Goal: Navigation & Orientation: Find specific page/section

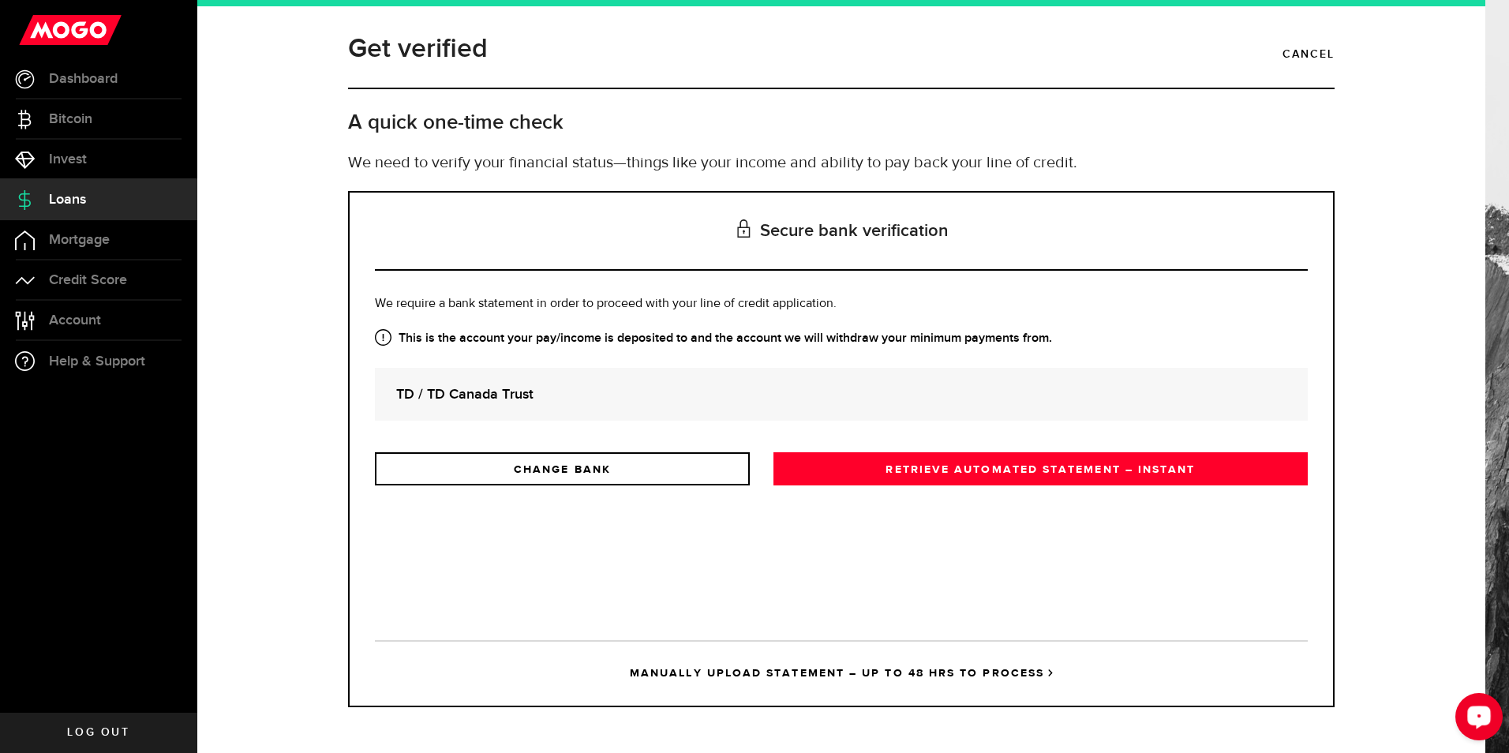
click at [1496, 708] on button "Open LiveChat chat widget" at bounding box center [1479, 716] width 47 height 47
click at [62, 79] on span "Dashboard" at bounding box center [83, 79] width 69 height 14
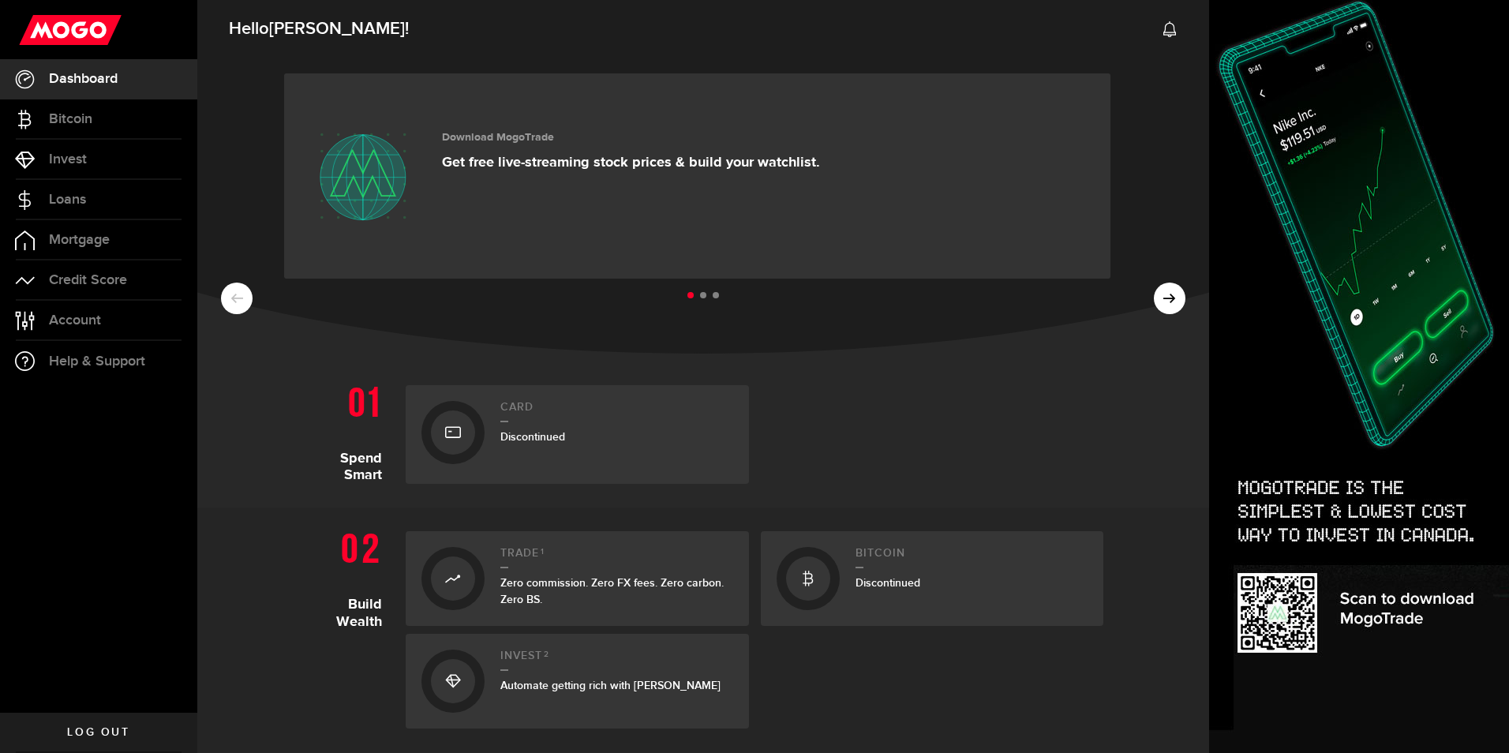
drag, startPoint x: 152, startPoint y: 231, endPoint x: 147, endPoint y: 402, distance: 171.4
drag, startPoint x: 147, startPoint y: 402, endPoint x: 973, endPoint y: 408, distance: 826.6
click at [973, 408] on div at bounding box center [932, 434] width 343 height 99
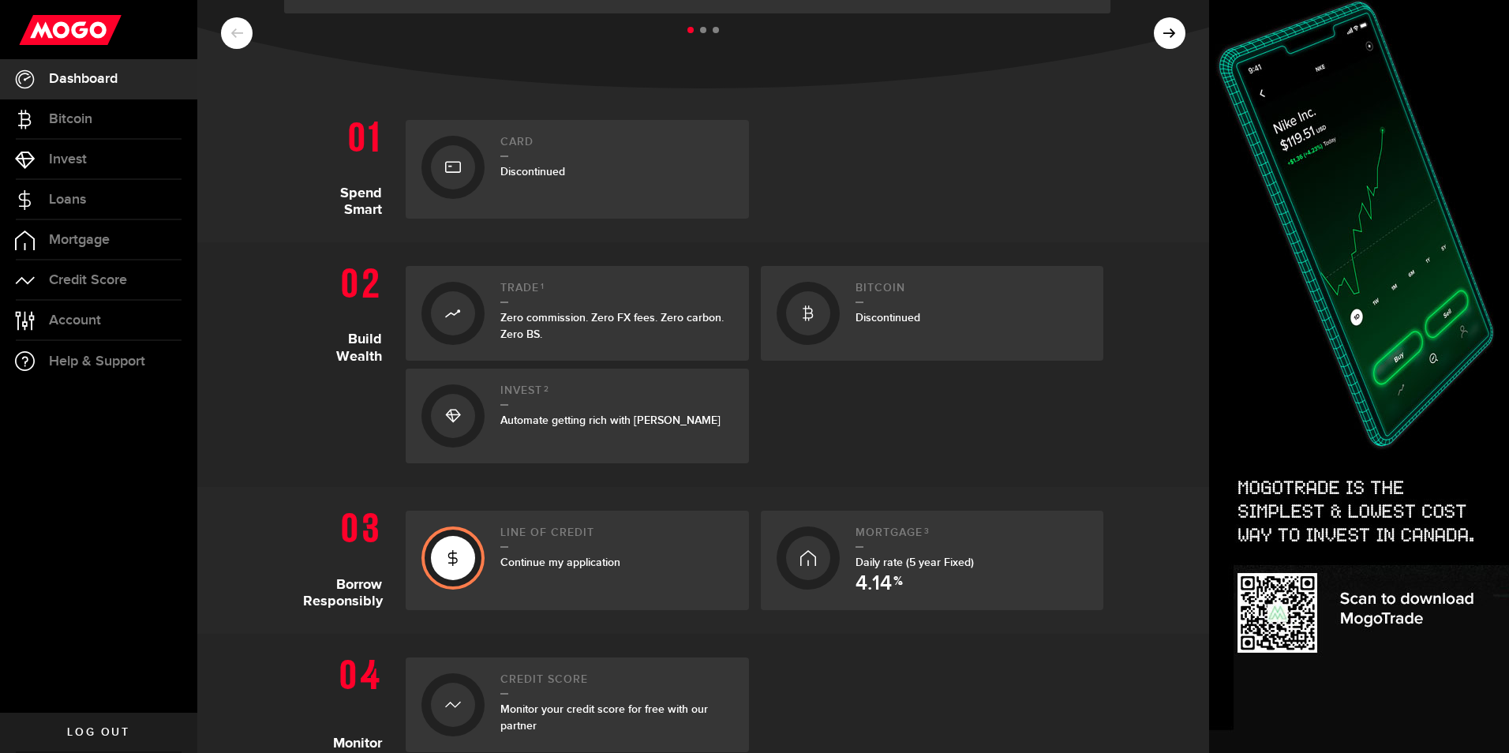
scroll to position [237, 0]
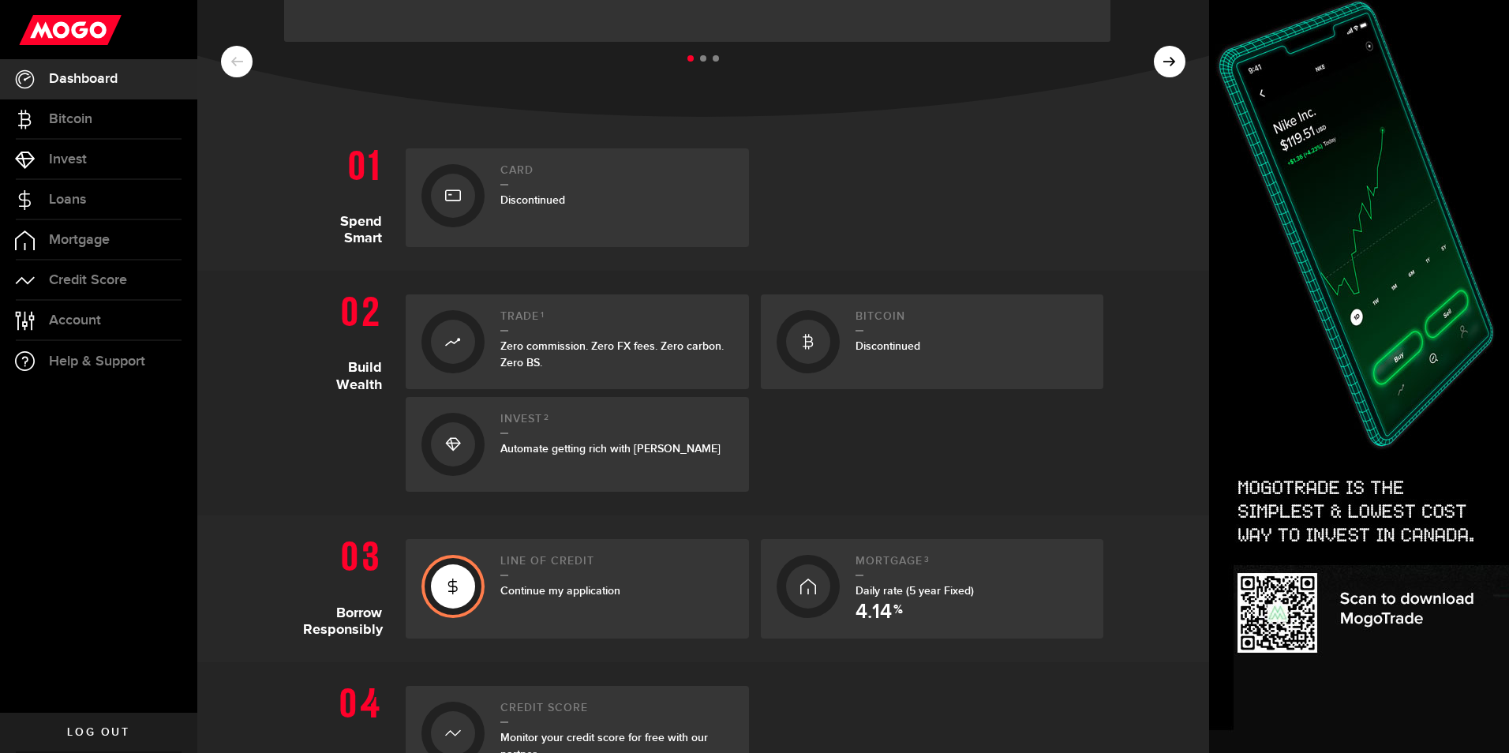
click at [1102, 729] on section "Monitor Credit Score Monitor your credit score for free with our partner" at bounding box center [703, 733] width 1012 height 142
click at [830, 440] on div at bounding box center [932, 444] width 343 height 95
drag, startPoint x: 1044, startPoint y: 84, endPoint x: 1108, endPoint y: 44, distance: 74.9
drag, startPoint x: 1108, startPoint y: 44, endPoint x: 999, endPoint y: 469, distance: 438.3
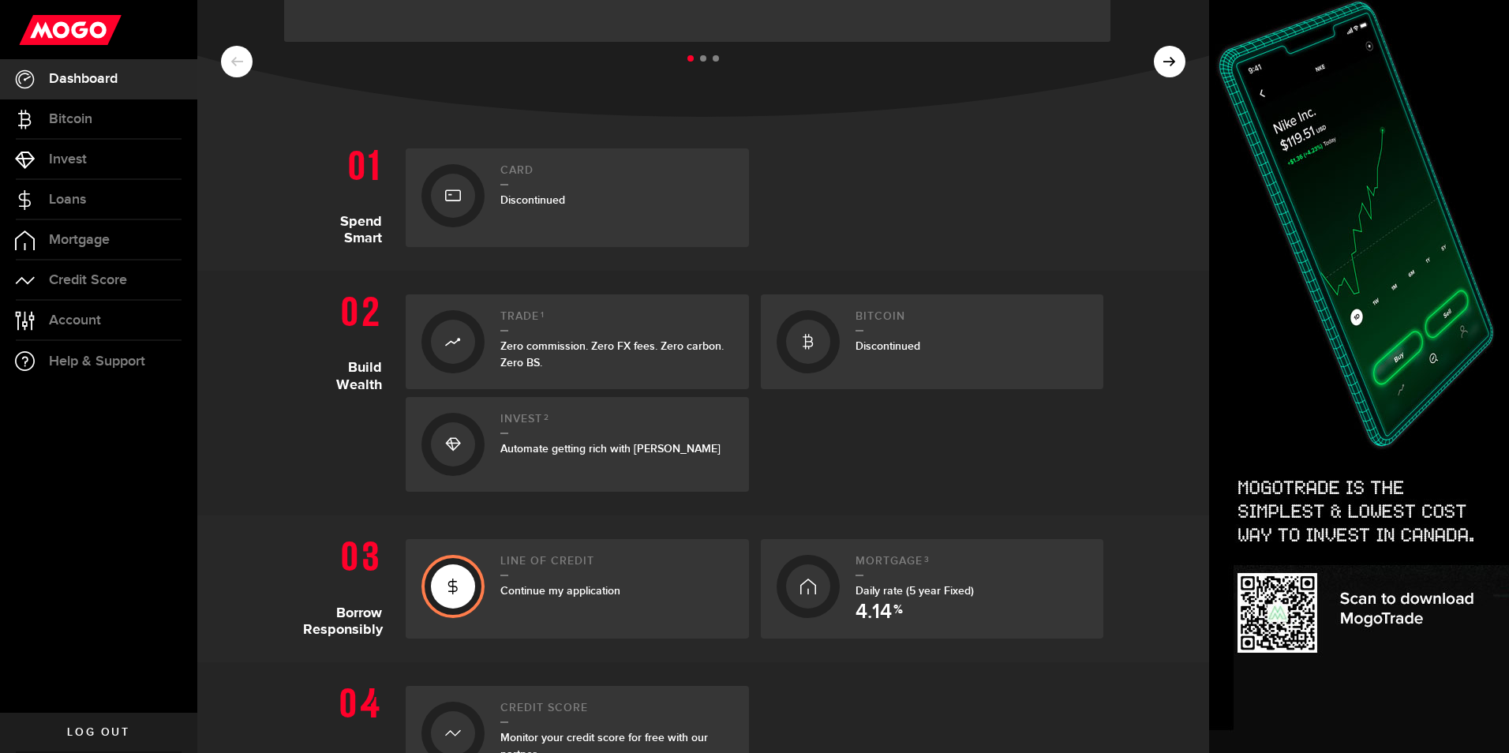
click at [999, 469] on div at bounding box center [932, 444] width 343 height 95
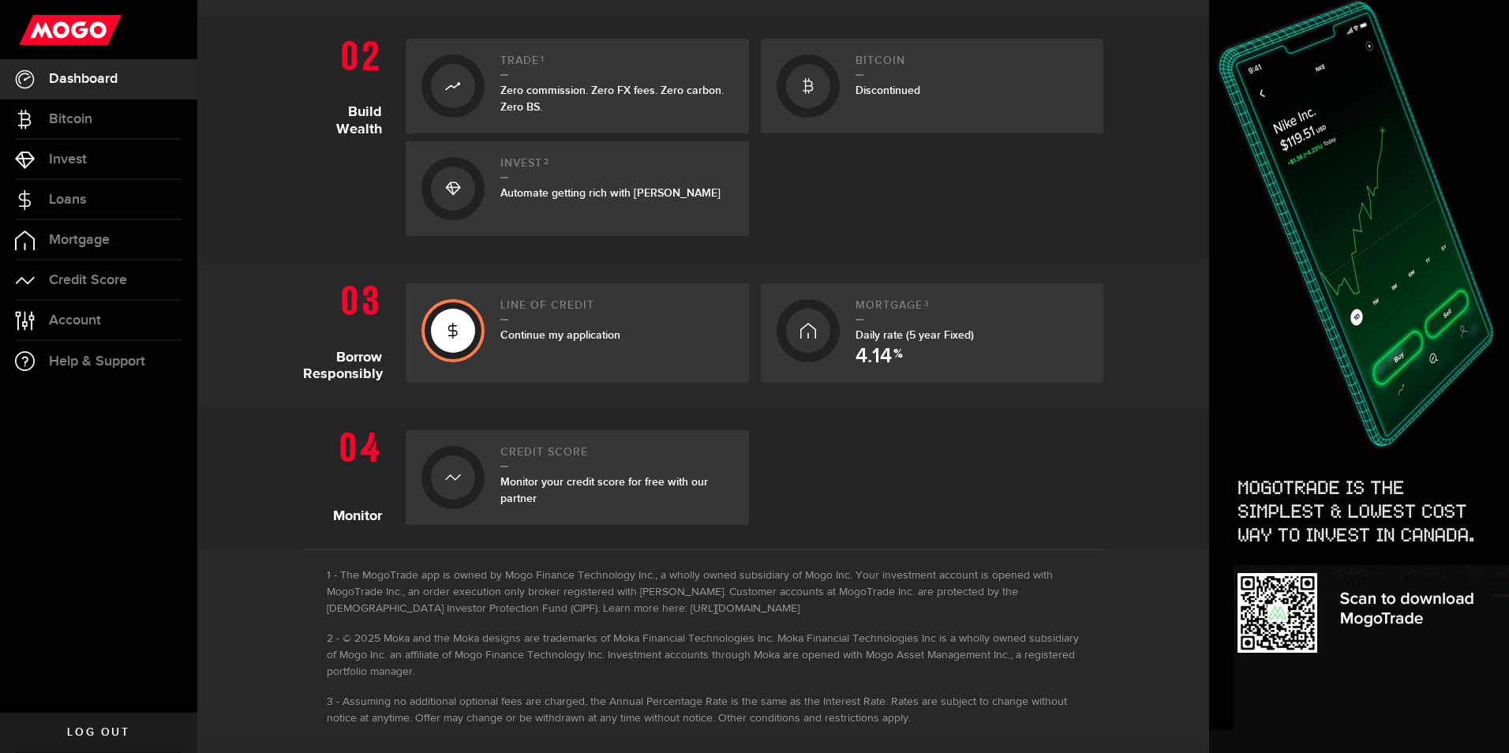
scroll to position [504, 0]
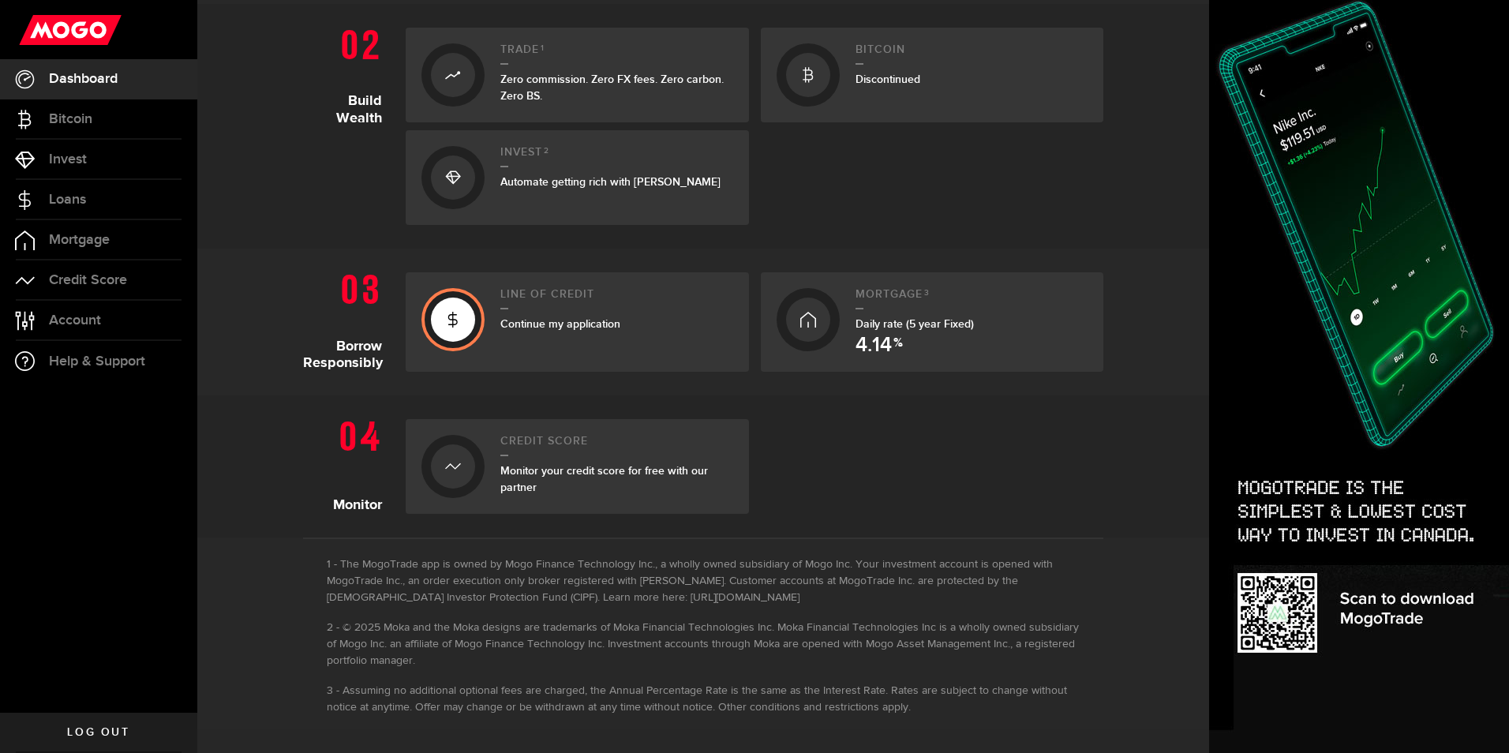
click at [1108, 498] on section "Monitor Credit Score Monitor your credit score for free with our partner" at bounding box center [703, 467] width 1012 height 142
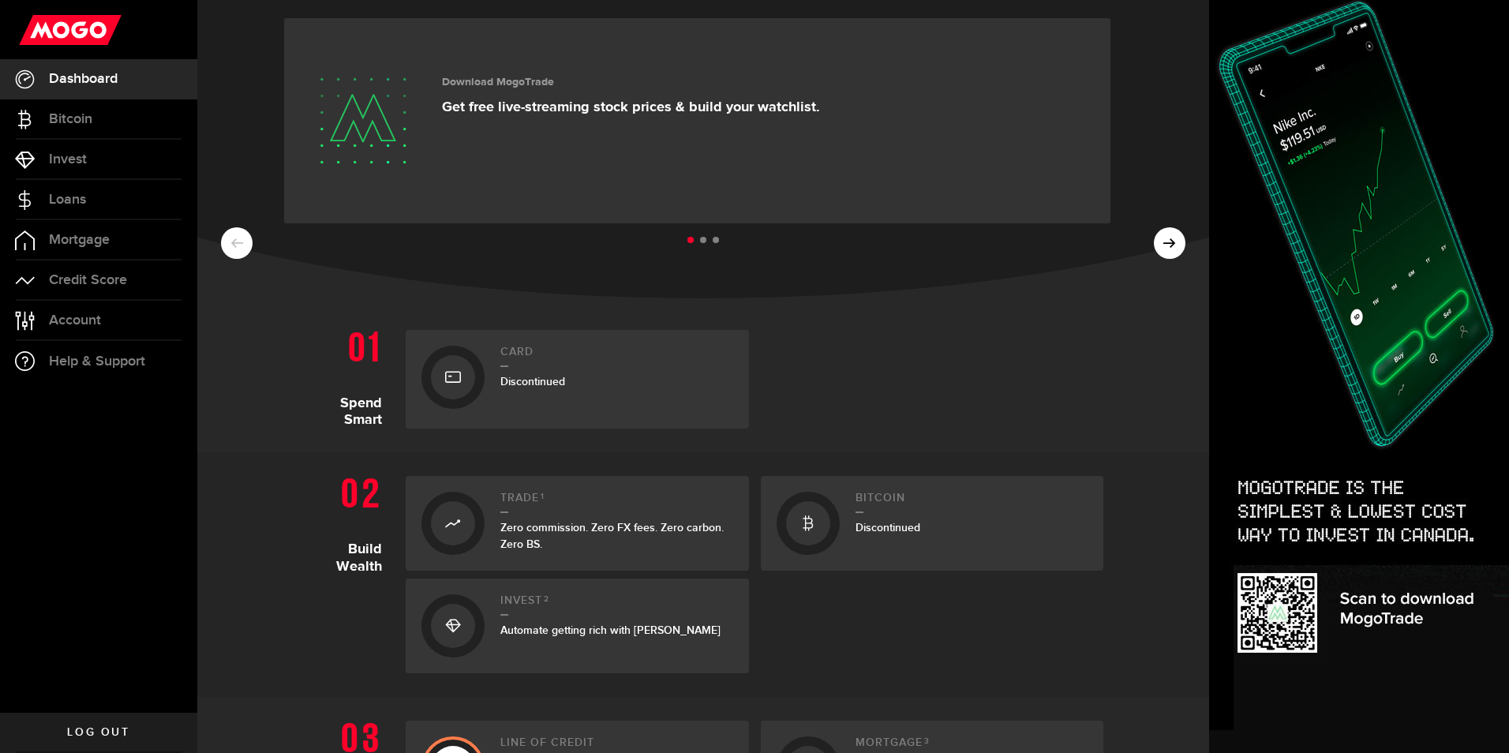
scroll to position [0, 0]
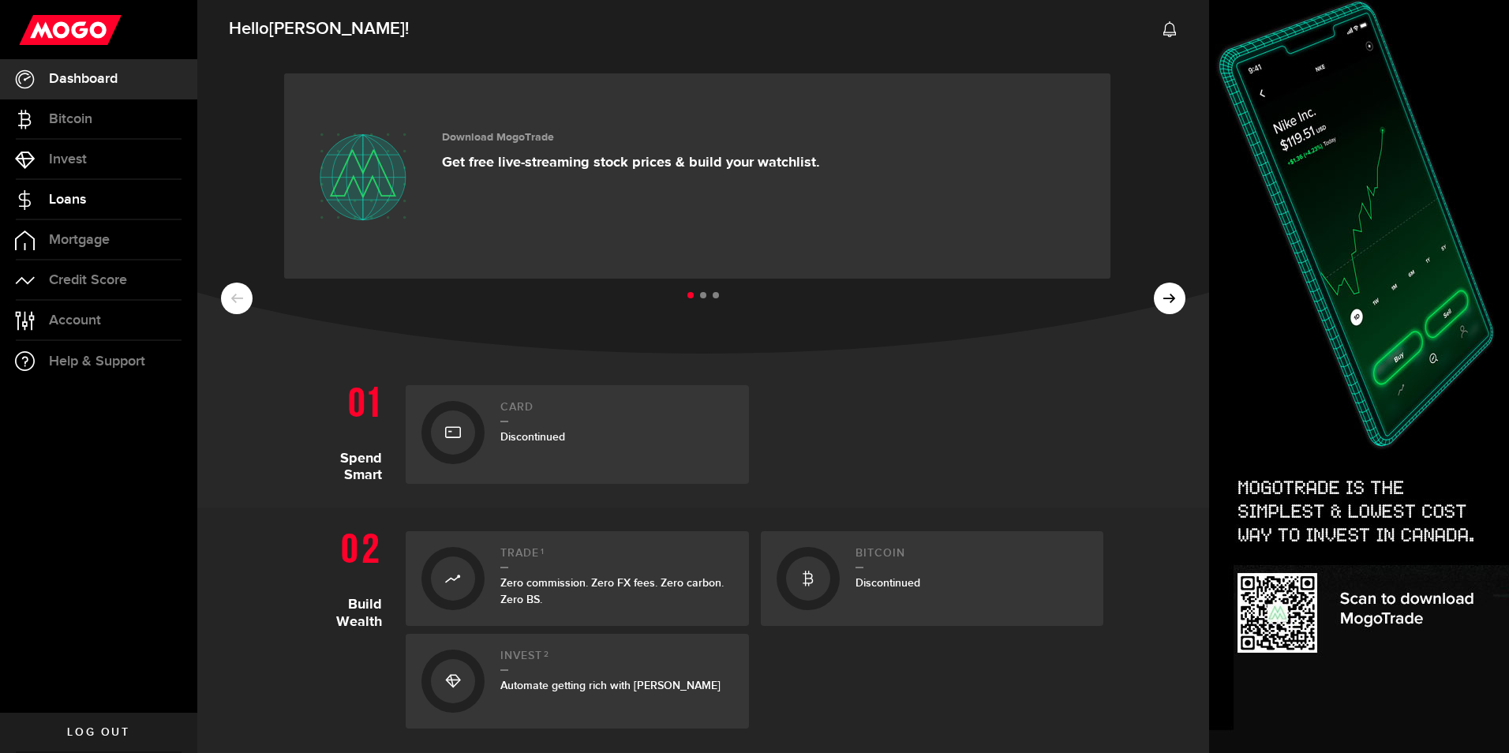
click at [88, 201] on link "Loans" at bounding box center [98, 199] width 197 height 39
click at [1475, 719] on icon "Open LiveChat chat widget" at bounding box center [1479, 716] width 15 height 10
